Goal: Browse casually: Explore the website without a specific task or goal

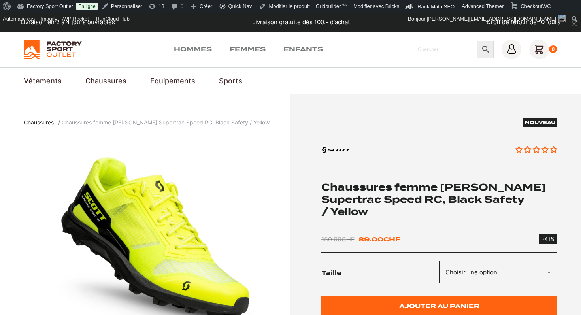
scroll to position [4, 0]
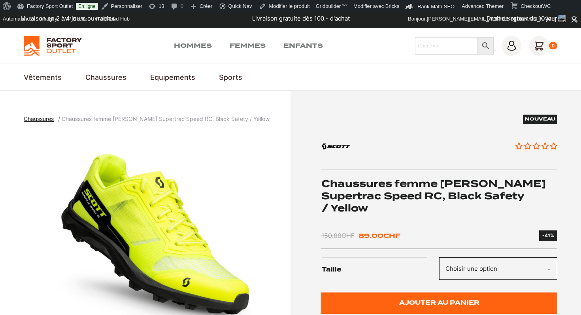
click at [479, 265] on select "Choisir une option 40" at bounding box center [498, 268] width 118 height 23
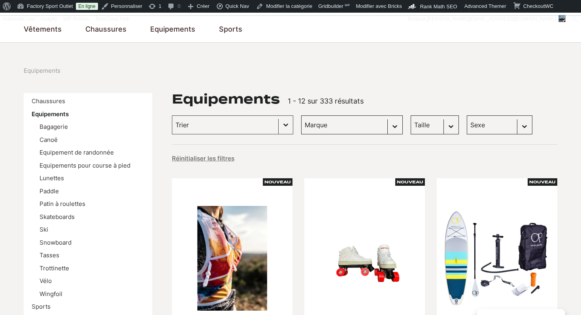
scroll to position [86, 0]
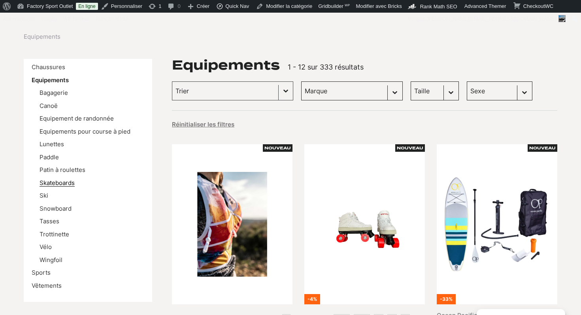
click at [62, 184] on link "Skateboards" at bounding box center [57, 183] width 35 height 8
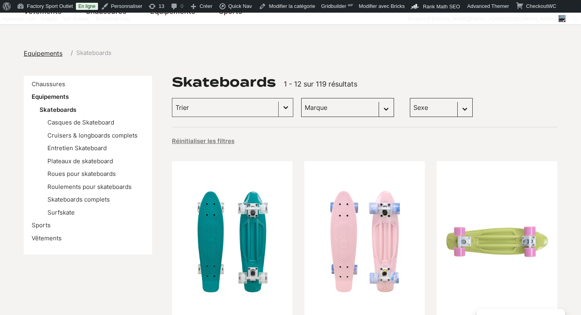
scroll to position [80, 0]
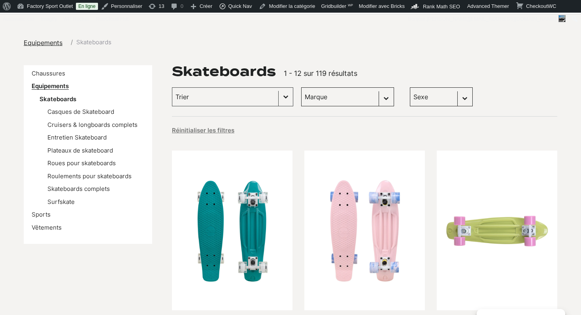
click at [51, 88] on link "Equipements" at bounding box center [50, 86] width 37 height 8
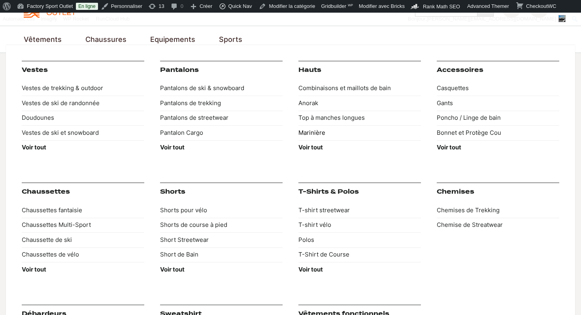
scroll to position [49, 0]
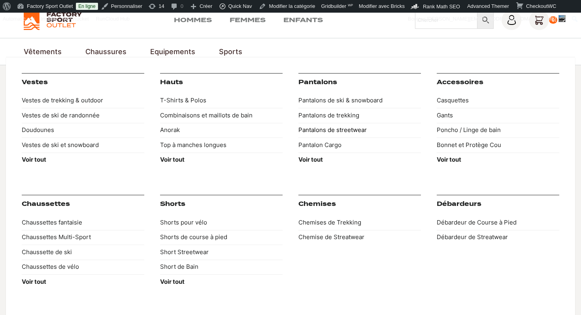
scroll to position [30, 0]
click at [187, 102] on link "T-Shirts & Polos" at bounding box center [221, 100] width 123 height 15
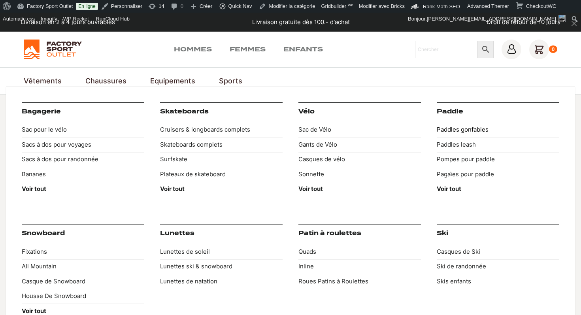
click at [447, 128] on link "Paddles gonfables" at bounding box center [498, 130] width 123 height 15
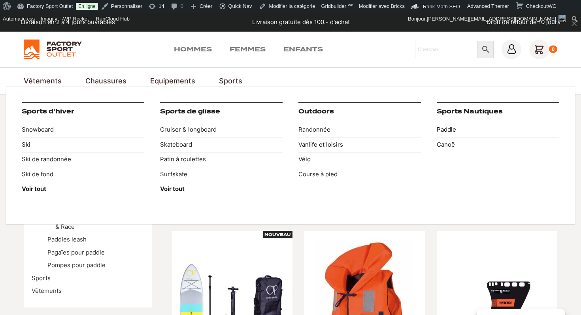
click at [450, 128] on link "Paddle" at bounding box center [498, 130] width 123 height 15
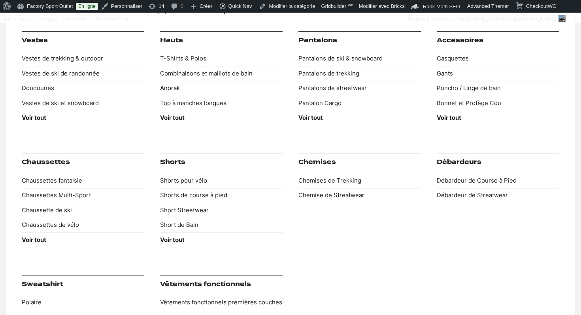
scroll to position [97, 0]
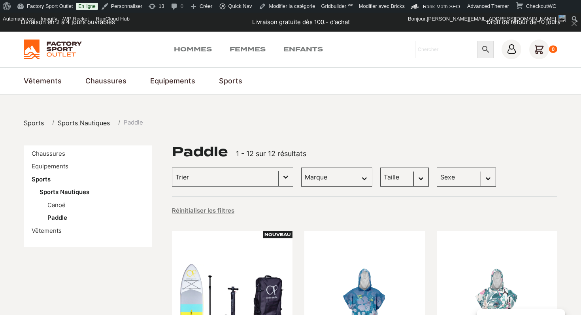
click at [53, 49] on img at bounding box center [53, 50] width 58 height 20
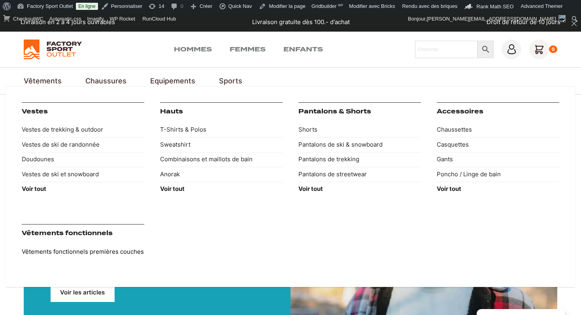
click at [98, 251] on link "Vêtements fonctionnels premières couches" at bounding box center [83, 251] width 123 height 15
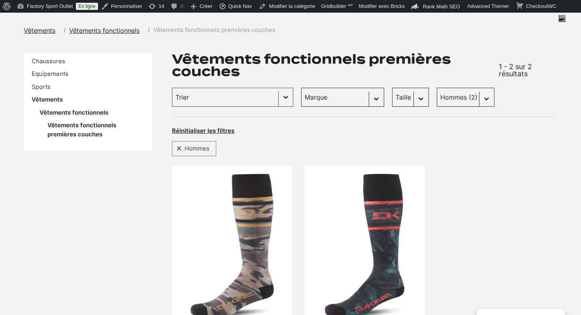
scroll to position [49, 0]
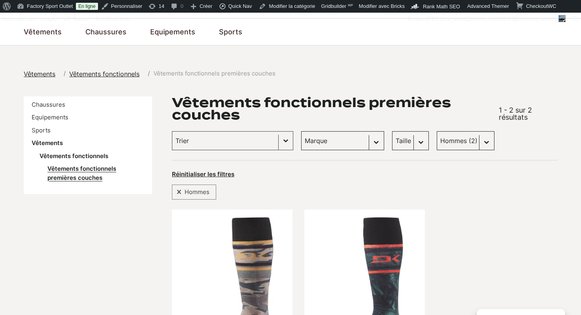
click at [77, 169] on link "Vêtements fonctionnels premières couches" at bounding box center [81, 173] width 69 height 17
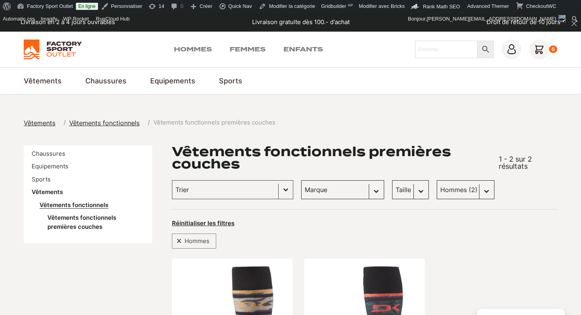
click at [73, 204] on link "Vêtements fonctionnels" at bounding box center [74, 205] width 69 height 8
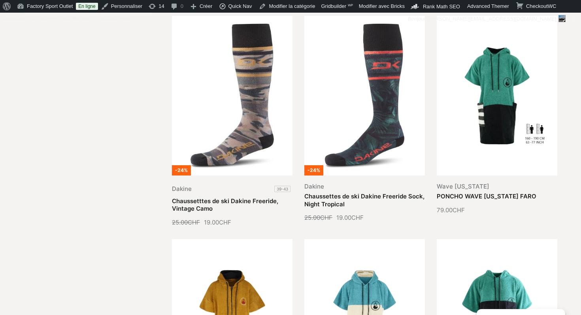
scroll to position [244, 0]
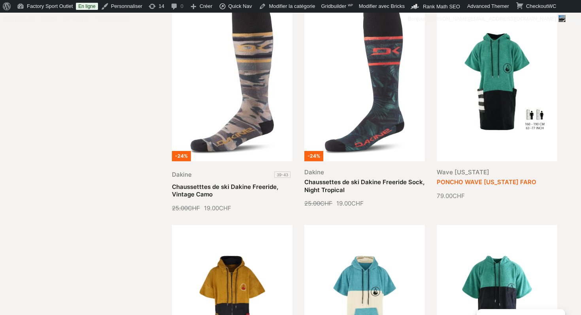
click at [474, 182] on link "PONCHO WAVE HAWAII FARO" at bounding box center [487, 182] width 100 height 8
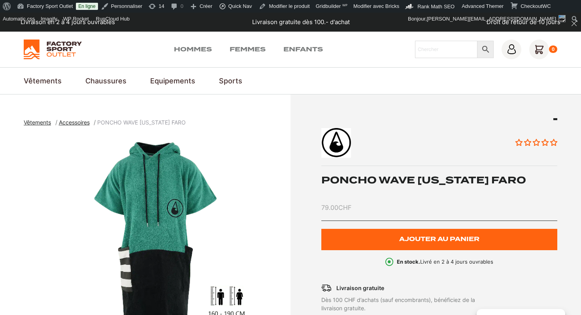
click at [394, 176] on h1 "PONCHO WAVE HAWAII FARO" at bounding box center [439, 180] width 236 height 12
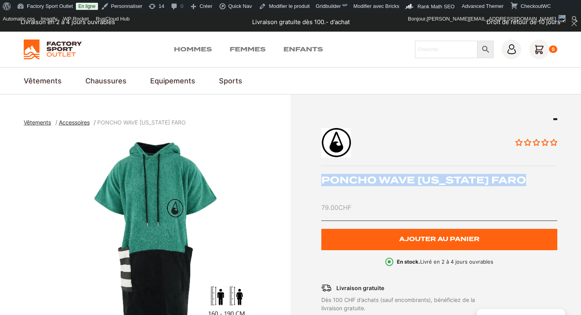
click at [394, 176] on h1 "PONCHO WAVE HAWAII FARO" at bounding box center [439, 180] width 236 height 12
copy div "PONCHO WAVE HAWAII FARO"
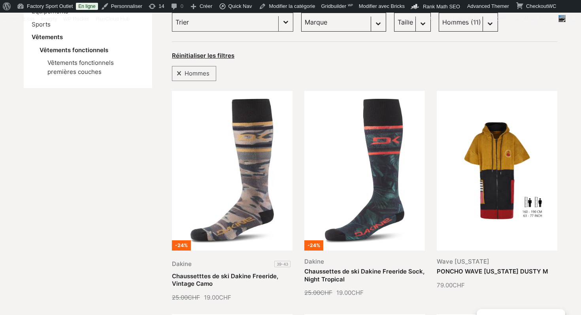
scroll to position [188, 0]
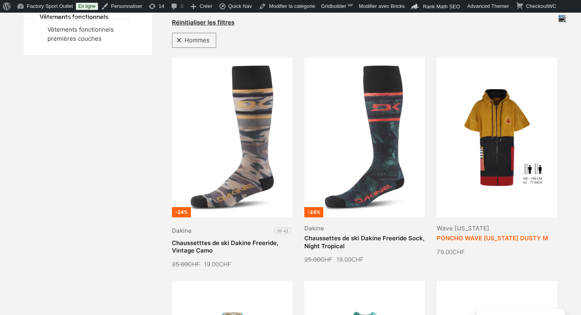
click at [482, 234] on link "PONCHO WAVE [US_STATE] DUSTY M" at bounding box center [492, 238] width 111 height 8
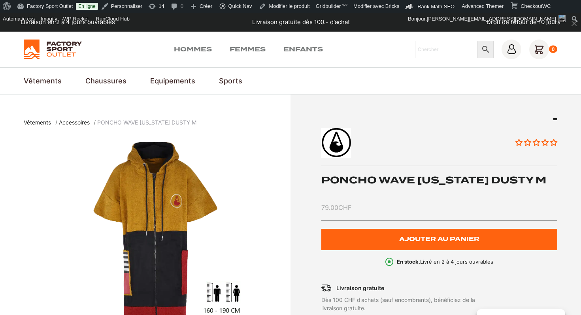
click at [438, 173] on div "Aucun avis PONCHO WAVE HAWAII DUSTY M 79.00 CHF Plus que 2 en stock quantité de…" at bounding box center [439, 192] width 236 height 148
click at [432, 176] on h1 "PONCHO WAVE HAWAII DUSTY M" at bounding box center [439, 180] width 236 height 12
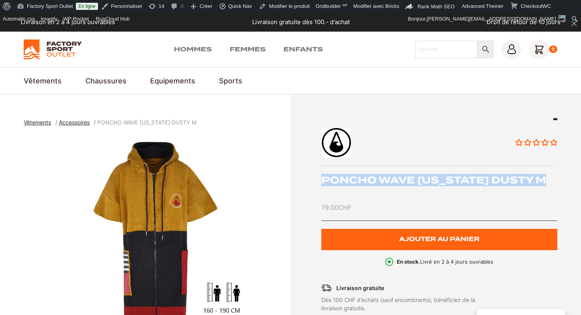
click at [432, 176] on h1 "PONCHO WAVE HAWAII DUSTY M" at bounding box center [439, 180] width 236 height 12
copy div "PONCHO WAVE HAWAII DUSTY M"
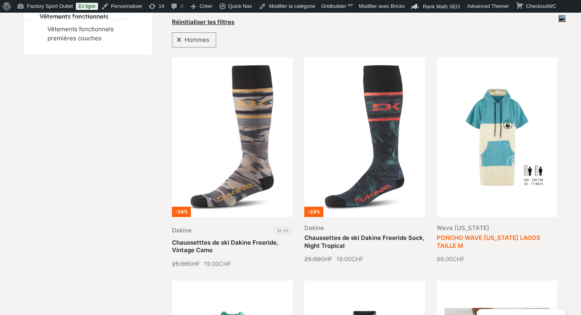
scroll to position [192, 0]
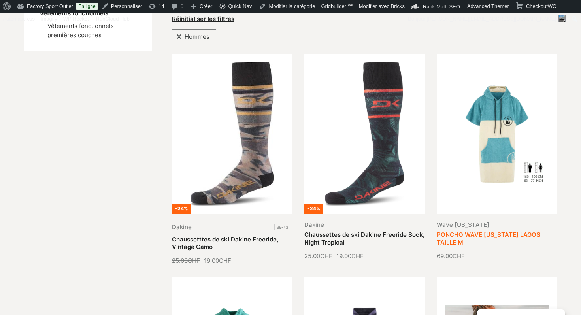
click at [494, 231] on link "PONCHO WAVE [US_STATE] LAGOS TAILLE M" at bounding box center [489, 238] width 104 height 15
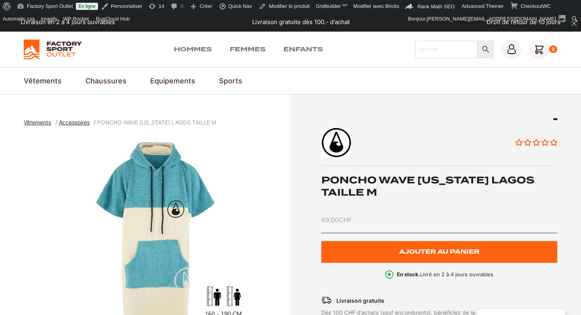
click at [399, 184] on h1 "PONCHO WAVE [US_STATE] LAGOS TAILLE M" at bounding box center [439, 186] width 236 height 25
click at [399, 184] on h1 "PONCHO WAVE HAWAII LAGOS TAILLE M" at bounding box center [439, 186] width 236 height 25
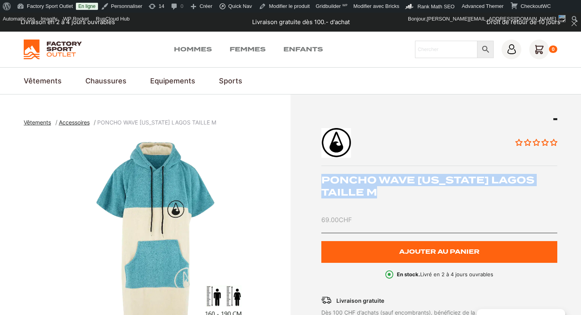
click at [399, 184] on h1 "PONCHO WAVE HAWAII LAGOS TAILLE M" at bounding box center [439, 186] width 236 height 25
copy div "PONCHO WAVE HAWAII LAGOS TAILLE M"
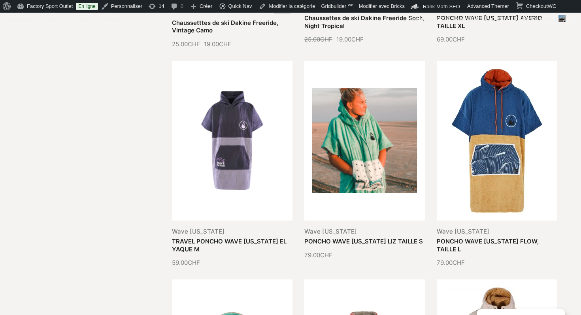
scroll to position [312, 0]
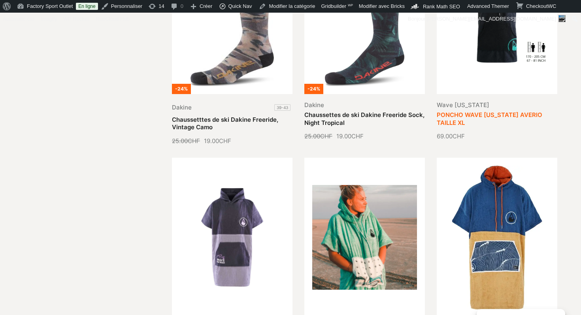
click at [456, 116] on link "PONCHO WAVE HAWAII AVERIO TAILLE XL" at bounding box center [490, 118] width 106 height 15
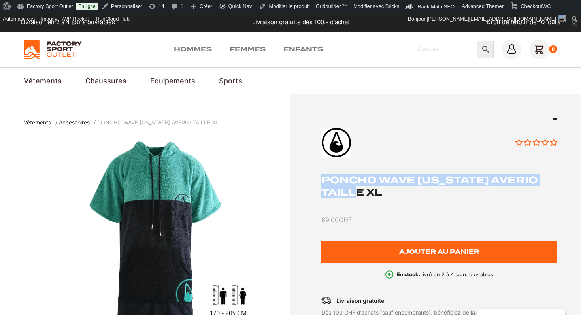
drag, startPoint x: 382, startPoint y: 194, endPoint x: 323, endPoint y: 183, distance: 59.1
click at [323, 183] on h1 "PONCHO WAVE [US_STATE] AVERIO TAILLE XL" at bounding box center [439, 186] width 236 height 25
copy h1 "PONCHO WAVE [US_STATE] AVERIO TAILLE XL"
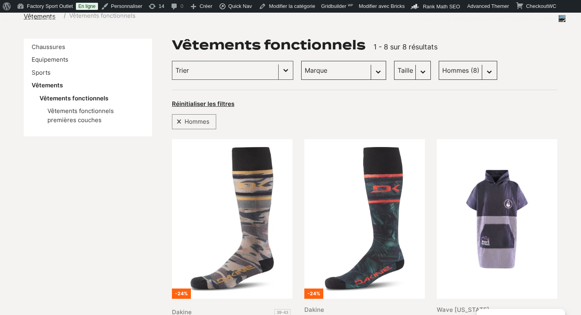
scroll to position [129, 0]
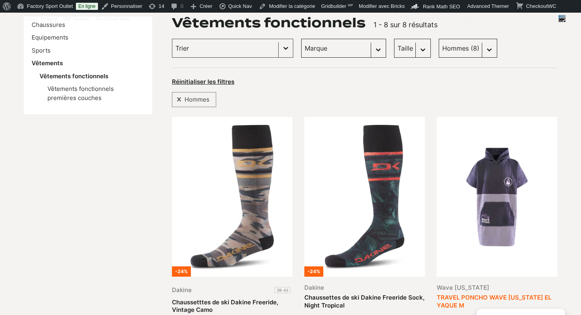
click at [502, 294] on link "TRAVEL PONCHO WAVE [US_STATE] EL YAQUE M" at bounding box center [494, 301] width 115 height 15
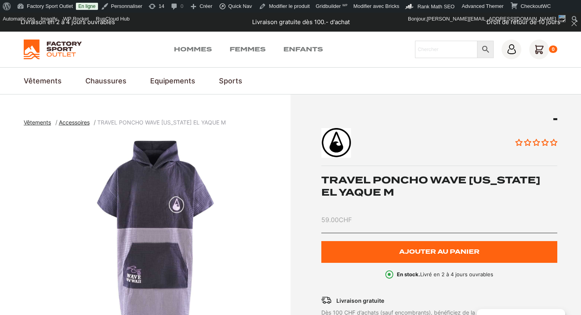
click at [368, 190] on h1 "TRAVEL PONCHO WAVE HAWAII EL YAQUE M" at bounding box center [439, 186] width 236 height 25
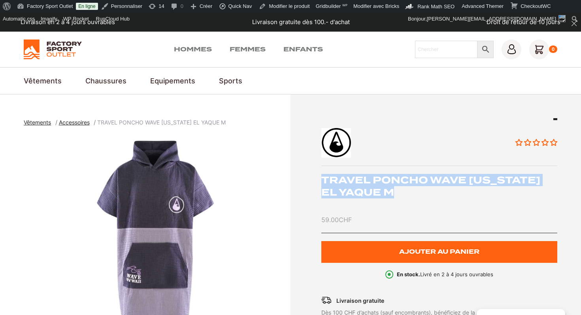
click at [368, 190] on h1 "TRAVEL PONCHO WAVE HAWAII EL YAQUE M" at bounding box center [439, 186] width 236 height 25
copy div "TRAVEL PONCHO WAVE HAWAII EL YAQUE M"
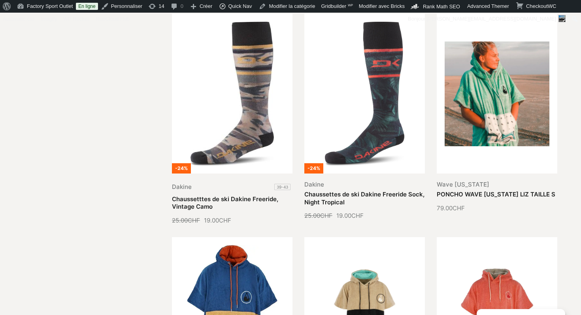
scroll to position [290, 0]
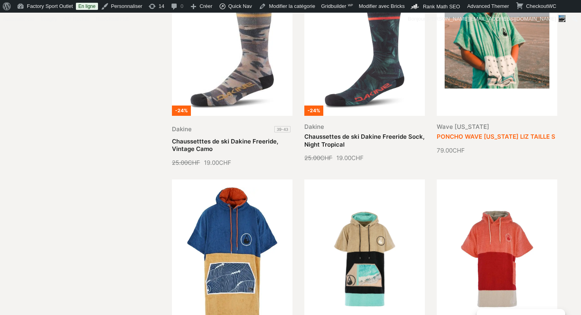
click at [506, 133] on link "PONCHO WAVE HAWAII LIZ TAILLE S" at bounding box center [496, 137] width 119 height 8
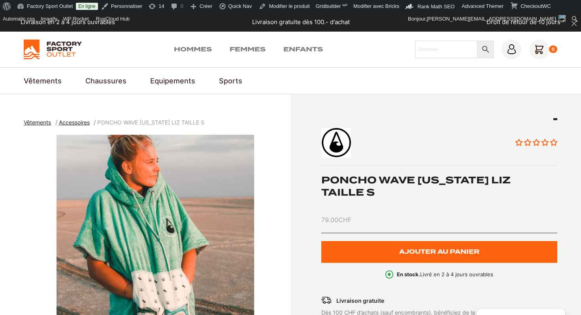
click at [445, 173] on div "Aucun avis PONCHO WAVE [US_STATE] LIZ TAILLE S 79.00 CHF Plus que 2 en stock qu…" at bounding box center [439, 198] width 236 height 161
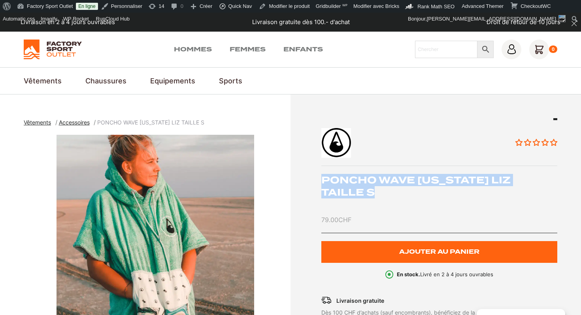
click at [445, 173] on div "Aucun avis PONCHO WAVE [US_STATE] LIZ TAILLE S 79.00 CHF Plus que 2 en stock qu…" at bounding box center [439, 198] width 236 height 161
copy div "PONCHO WAVE [US_STATE] LIZ TAILLE S"
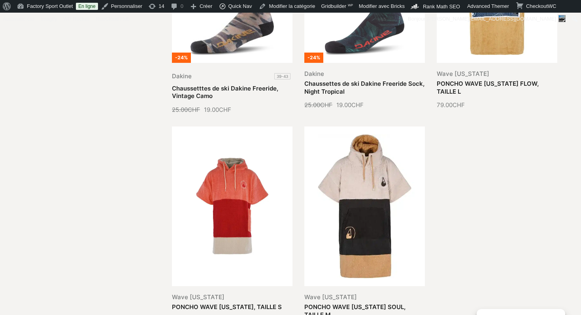
scroll to position [317, 0]
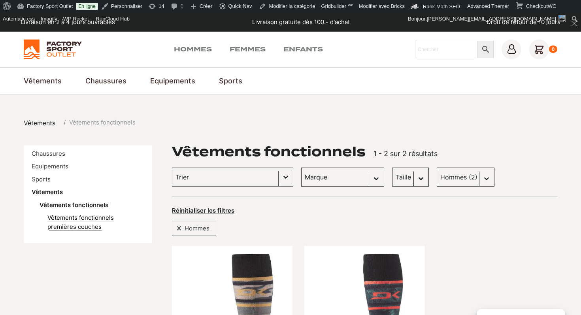
click at [76, 224] on link "Vêtements fonctionnels premières couches" at bounding box center [80, 222] width 66 height 17
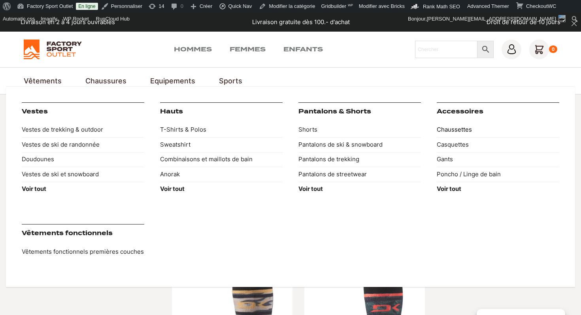
click at [453, 130] on link "Chaussettes" at bounding box center [498, 130] width 123 height 15
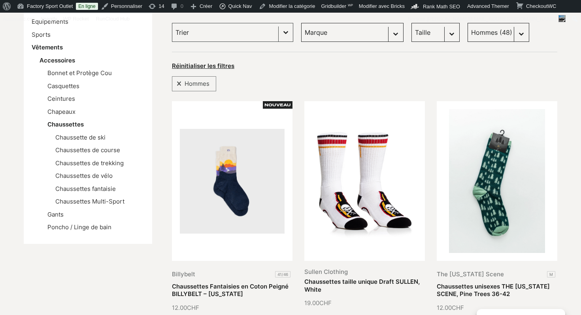
scroll to position [147, 0]
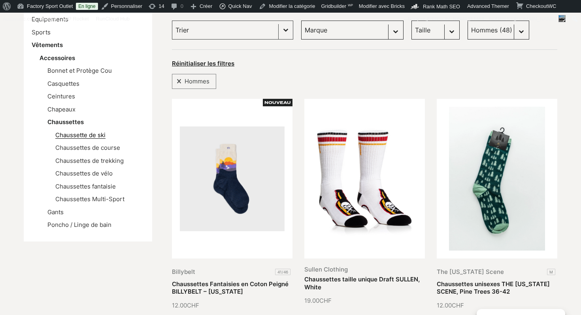
click at [98, 134] on link "Chaussette de ski" at bounding box center [80, 135] width 50 height 8
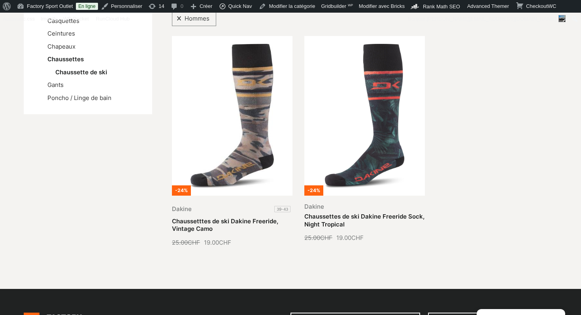
scroll to position [207, 0]
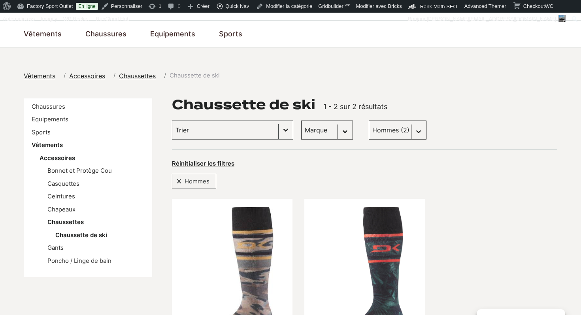
scroll to position [66, 0]
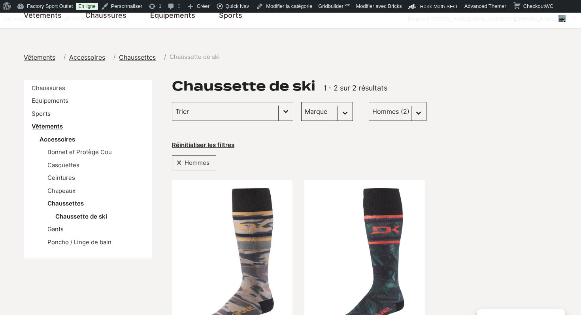
click at [47, 127] on link "Vêtements" at bounding box center [47, 127] width 31 height 8
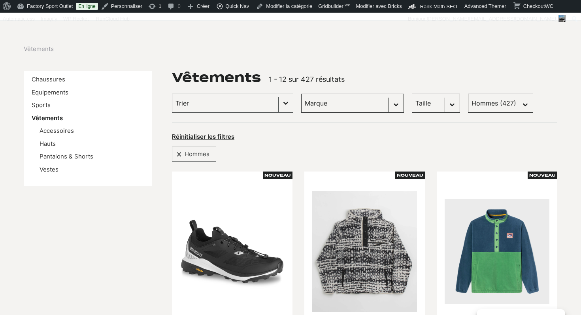
scroll to position [75, 0]
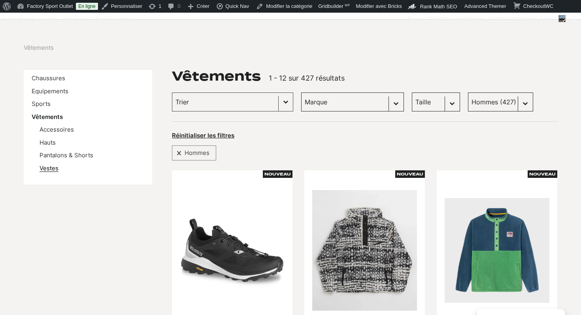
click at [47, 170] on link "Vestes" at bounding box center [49, 168] width 19 height 8
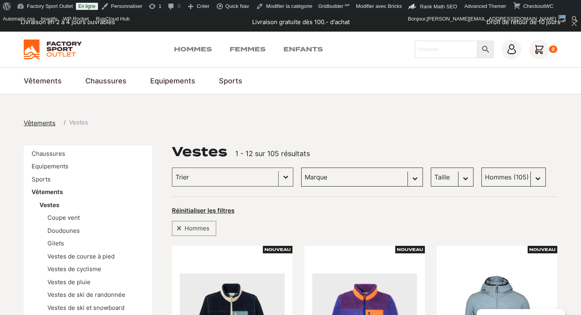
click at [52, 48] on img at bounding box center [53, 50] width 58 height 20
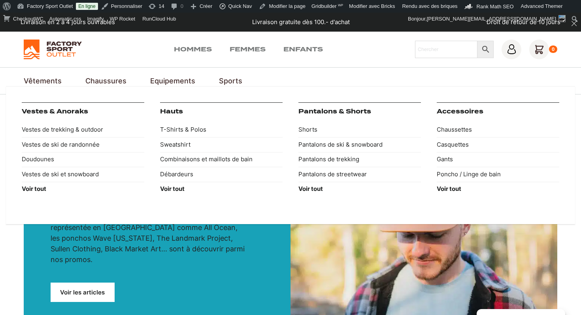
click at [40, 78] on link "Vêtements" at bounding box center [43, 81] width 38 height 11
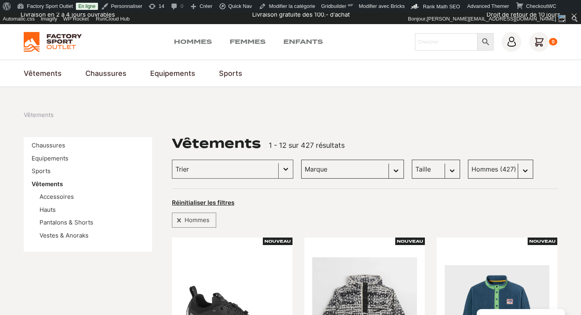
scroll to position [11, 0]
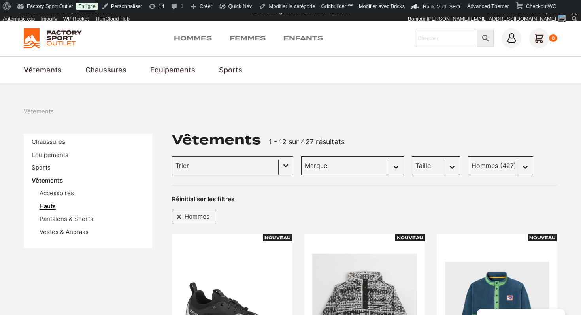
click at [47, 206] on link "Hauts" at bounding box center [48, 206] width 16 height 8
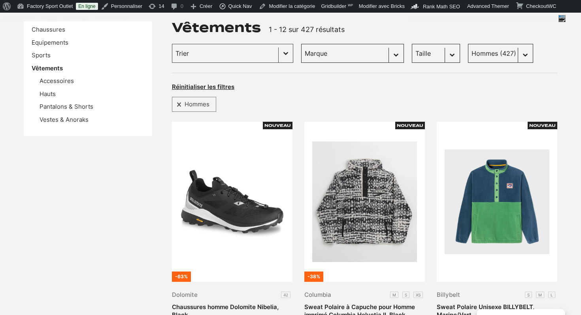
scroll to position [127, 0]
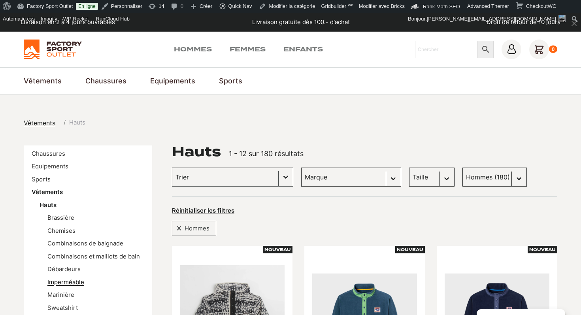
click at [68, 283] on link "Imperméable" at bounding box center [65, 282] width 37 height 8
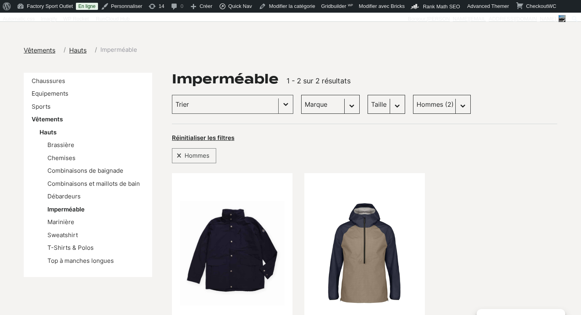
scroll to position [72, 0]
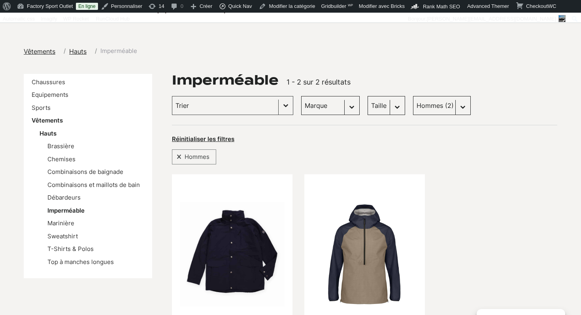
click at [64, 284] on div "Chaussures Equipements Sports Vêtements Hauts Brassière Chemises Combinaisons d…" at bounding box center [291, 239] width 534 height 330
click at [46, 119] on link "Vêtements" at bounding box center [47, 121] width 31 height 8
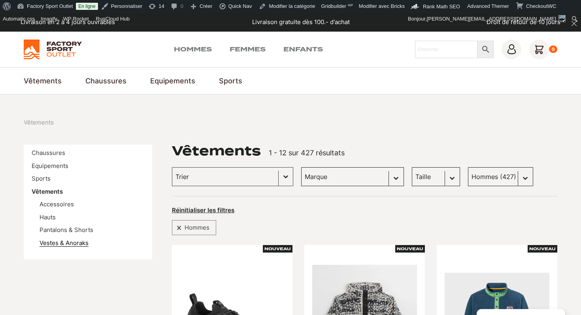
click at [57, 244] on link "Vestes & Anoraks" at bounding box center [64, 243] width 49 height 8
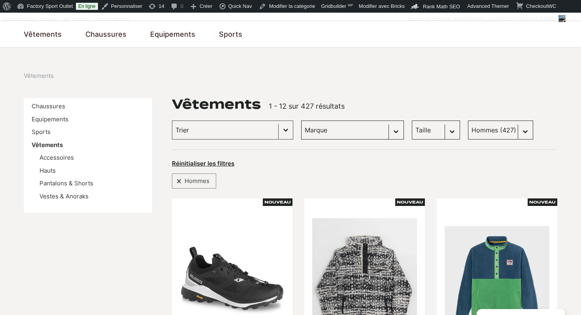
scroll to position [89, 0]
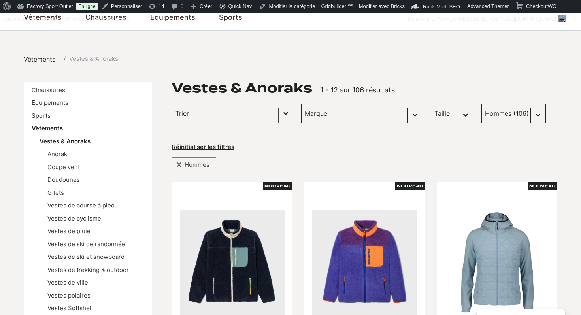
scroll to position [73, 0]
